Goal: Task Accomplishment & Management: Use online tool/utility

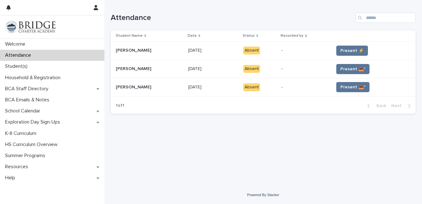
click at [352, 54] on button "Present ⚡" at bounding box center [353, 51] width 32 height 10
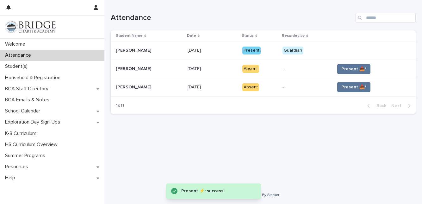
click at [360, 68] on span "Present 📥*" at bounding box center [354, 69] width 25 height 6
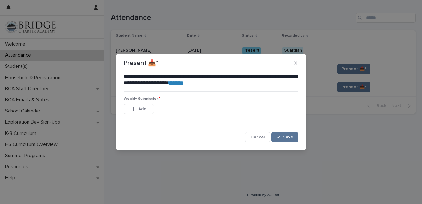
click at [288, 136] on span "Save" at bounding box center [288, 137] width 10 height 4
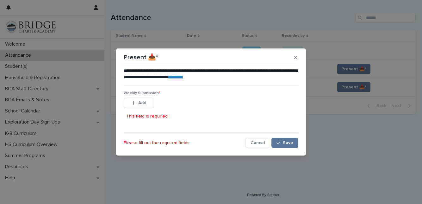
click at [148, 101] on button "Add" at bounding box center [139, 103] width 30 height 10
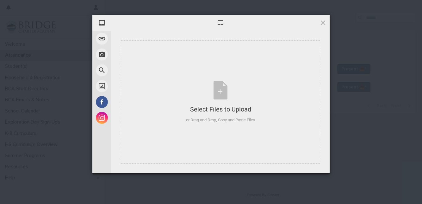
click at [379, 92] on div "My Device Link (URL) Take Photo Web Search Unsplash Facebook Instagram Select F…" at bounding box center [211, 102] width 422 height 204
click at [323, 25] on span at bounding box center [323, 22] width 7 height 7
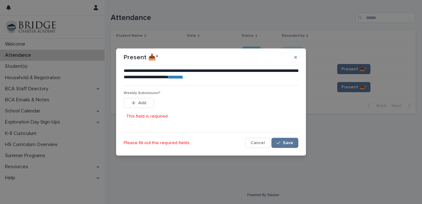
click at [284, 146] on button "Save" at bounding box center [285, 143] width 27 height 10
click at [260, 146] on button "Cancel" at bounding box center [257, 143] width 25 height 10
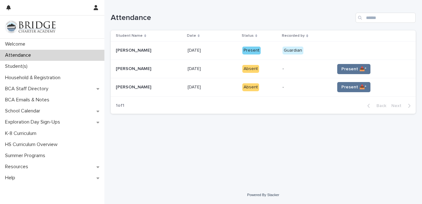
click at [361, 72] on button "Present 📥*" at bounding box center [353, 69] width 33 height 10
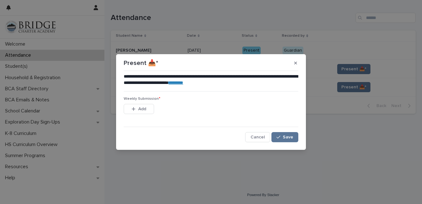
click at [288, 141] on button "Save" at bounding box center [285, 137] width 27 height 10
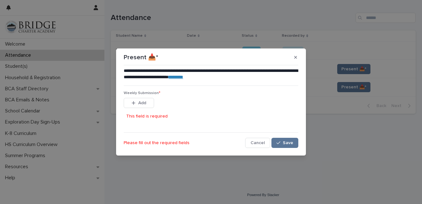
click at [148, 104] on button "Add" at bounding box center [139, 103] width 30 height 10
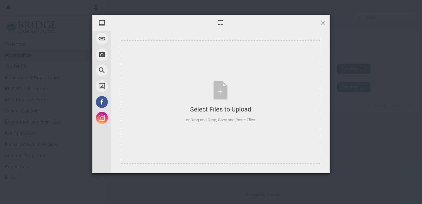
click at [103, 55] on span at bounding box center [102, 54] width 12 height 12
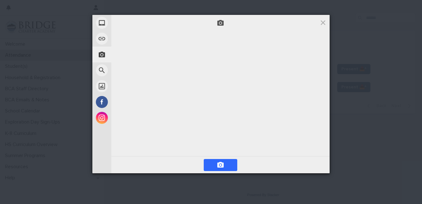
click at [308, 74] on div at bounding box center [221, 94] width 212 height 120
click at [104, 22] on span at bounding box center [102, 23] width 12 height 12
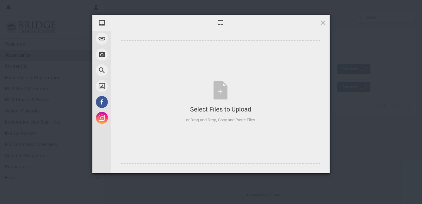
click at [132, 22] on span "My Device" at bounding box center [122, 23] width 19 height 6
click at [130, 21] on span "My Device" at bounding box center [122, 23] width 19 height 6
click at [226, 86] on div "Select Files to Upload or Drag and Drop, Copy and Paste Files" at bounding box center [220, 102] width 69 height 42
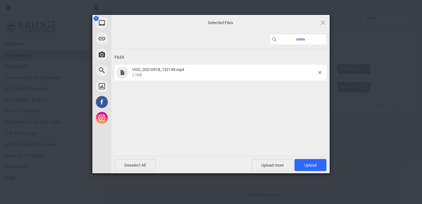
click at [315, 169] on span "Upload 1" at bounding box center [311, 165] width 32 height 12
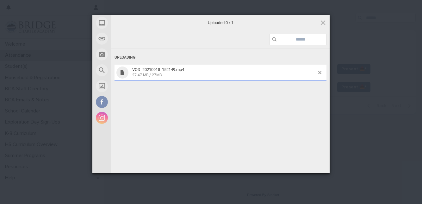
click at [369, 133] on div "My Device Link (URL) Take Photo Web Search Unsplash Facebook Instagram Uploaded…" at bounding box center [211, 102] width 422 height 204
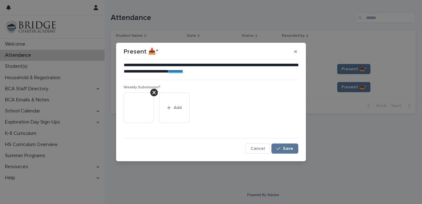
click at [287, 149] on span "Save" at bounding box center [288, 148] width 10 height 4
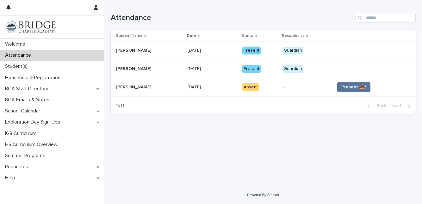
click at [356, 86] on span "Present 📥*" at bounding box center [354, 87] width 25 height 6
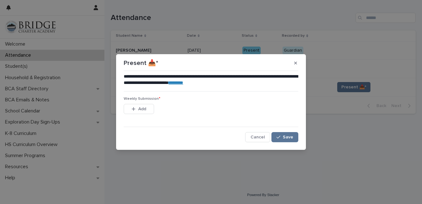
click at [183, 84] on link "********" at bounding box center [176, 82] width 15 height 4
click at [141, 104] on button "Add" at bounding box center [139, 109] width 30 height 10
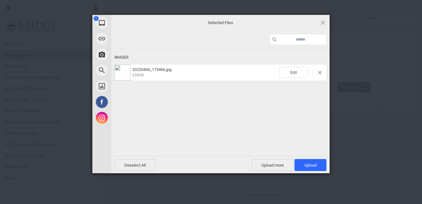
click at [318, 164] on span "Upload 1" at bounding box center [311, 165] width 32 height 12
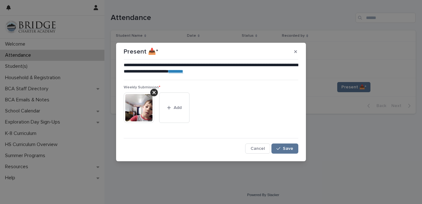
click at [289, 150] on span "Save" at bounding box center [288, 148] width 10 height 4
